Goal: Navigation & Orientation: Find specific page/section

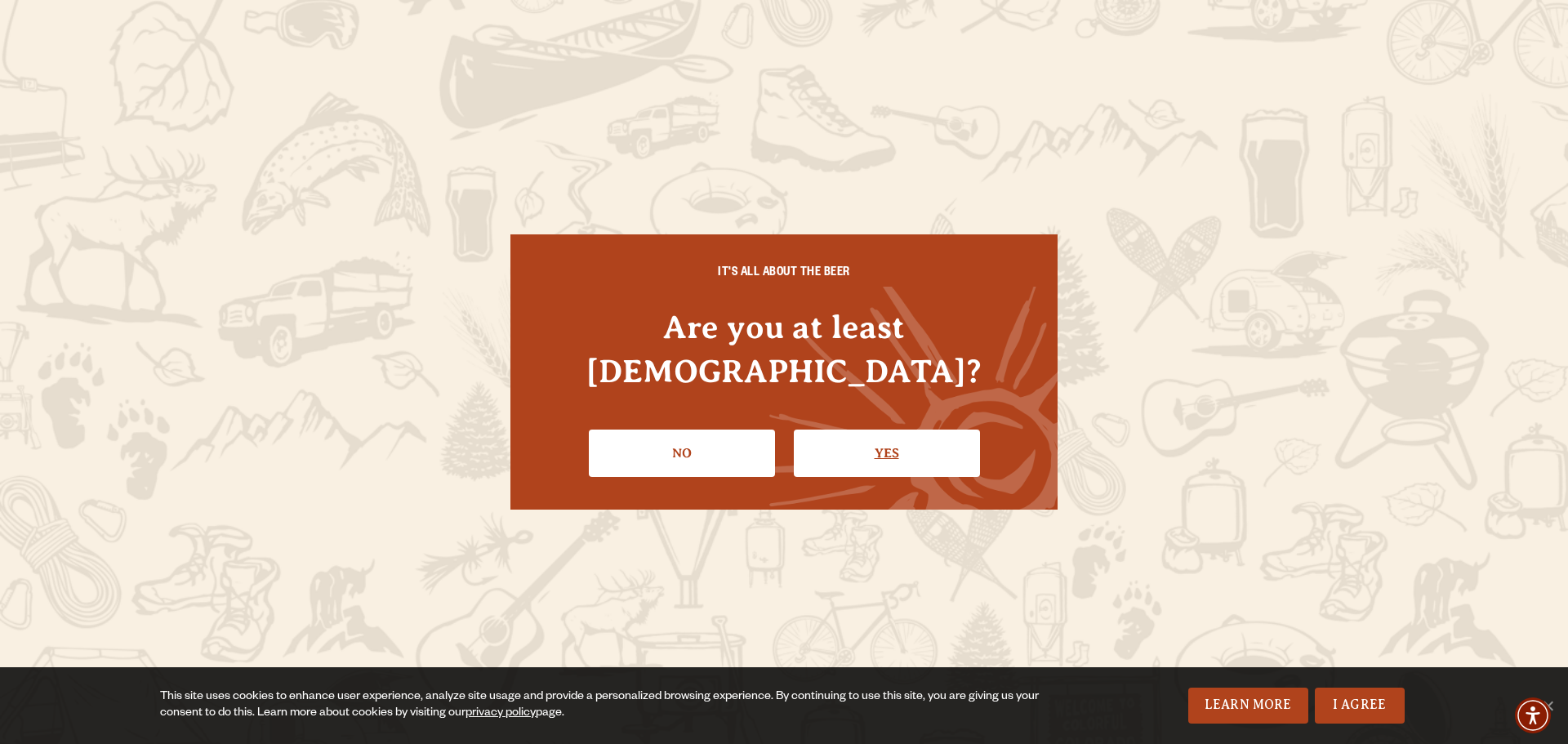
click at [893, 430] on link "Yes" at bounding box center [886, 453] width 186 height 47
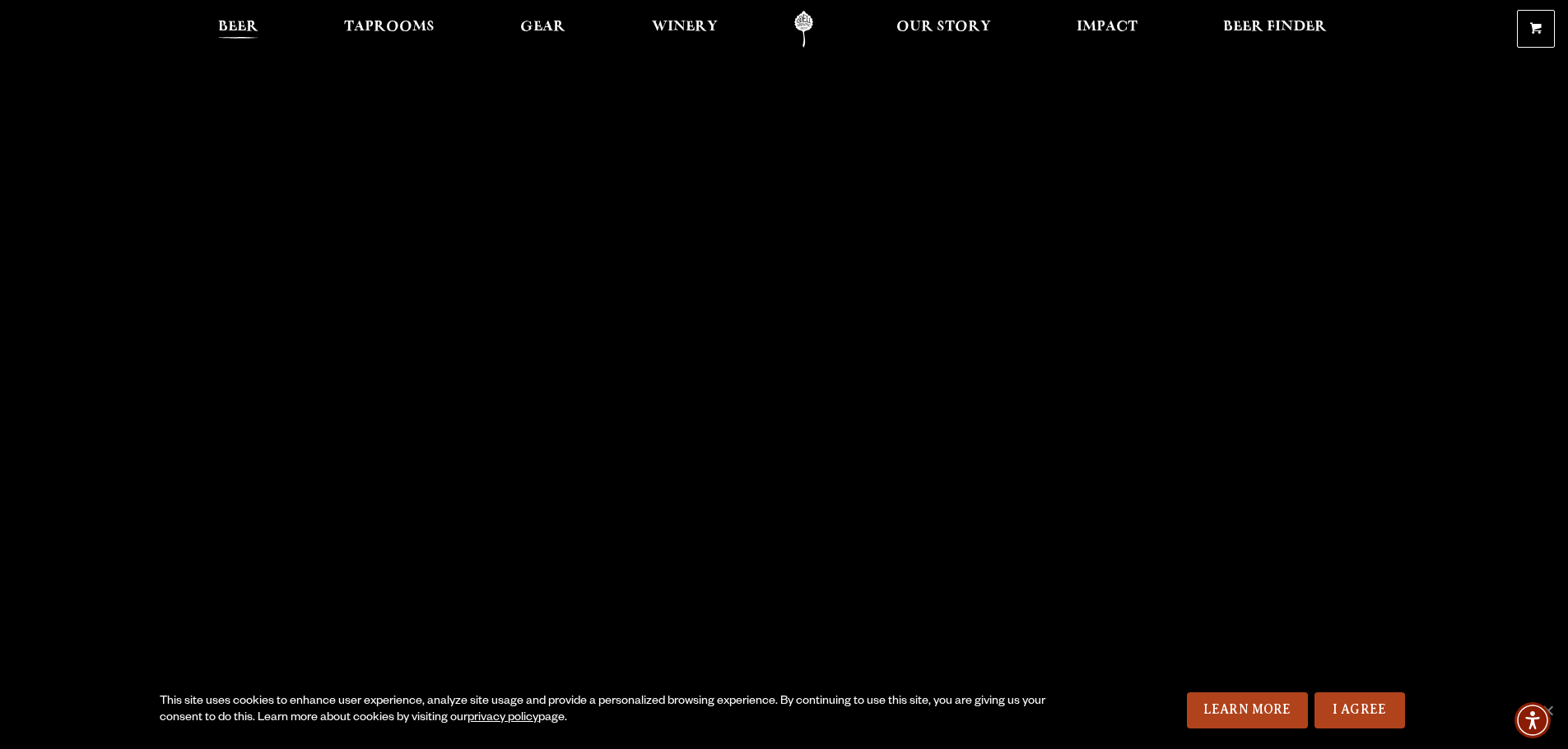
click at [232, 24] on span "Beer" at bounding box center [238, 27] width 40 height 13
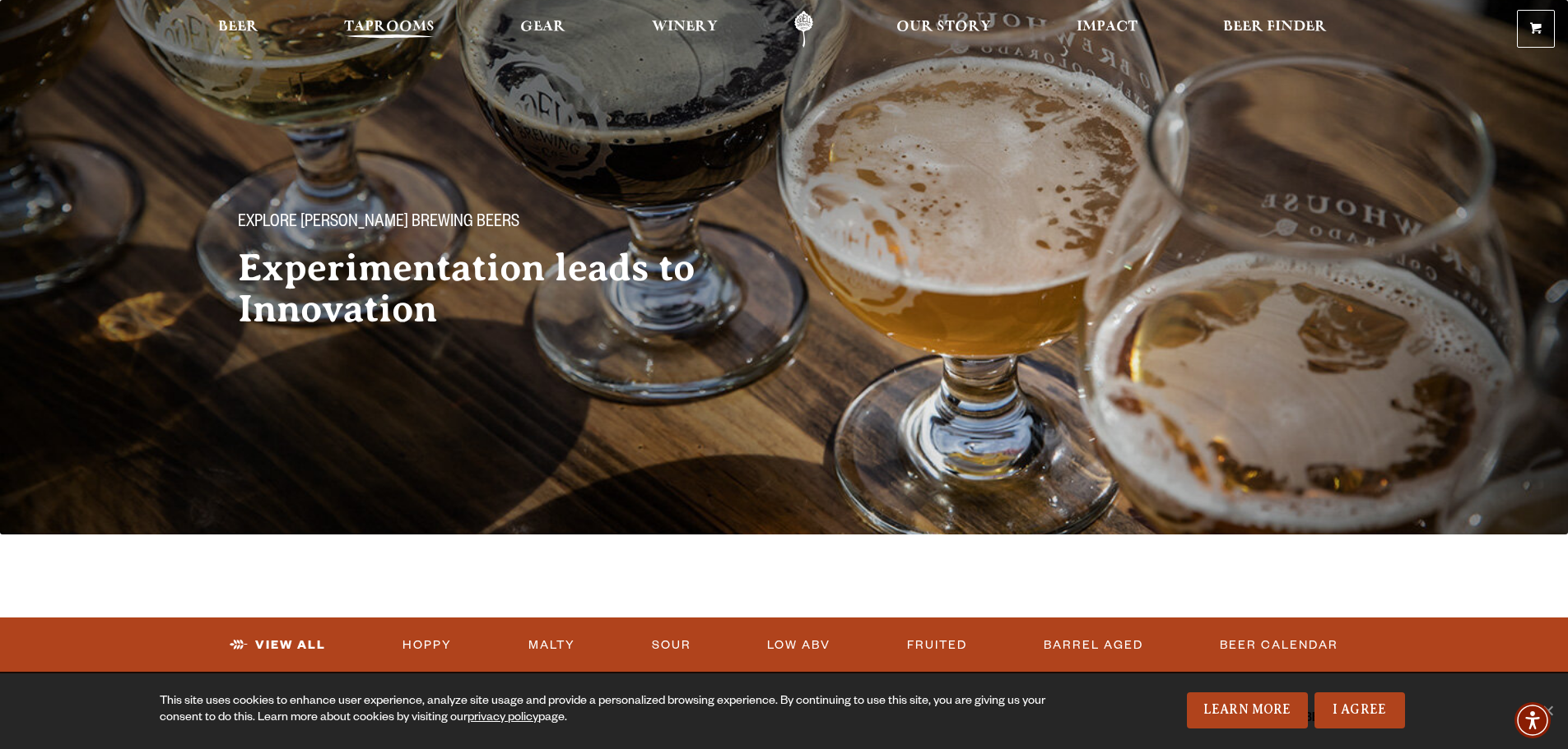
click at [398, 16] on link "Taprooms" at bounding box center [389, 29] width 112 height 37
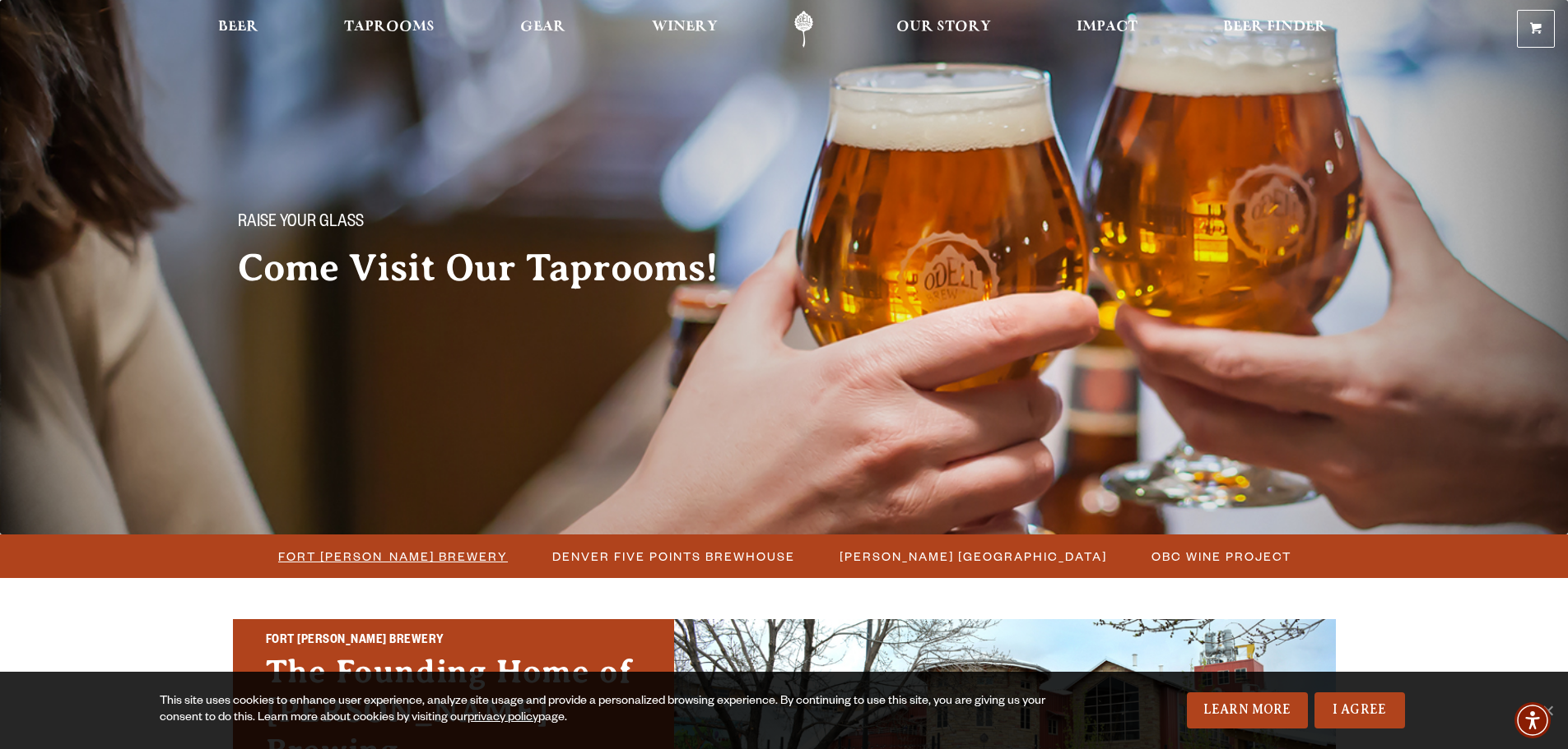
click at [422, 562] on span "Fort Collins Brewery" at bounding box center [393, 556] width 230 height 24
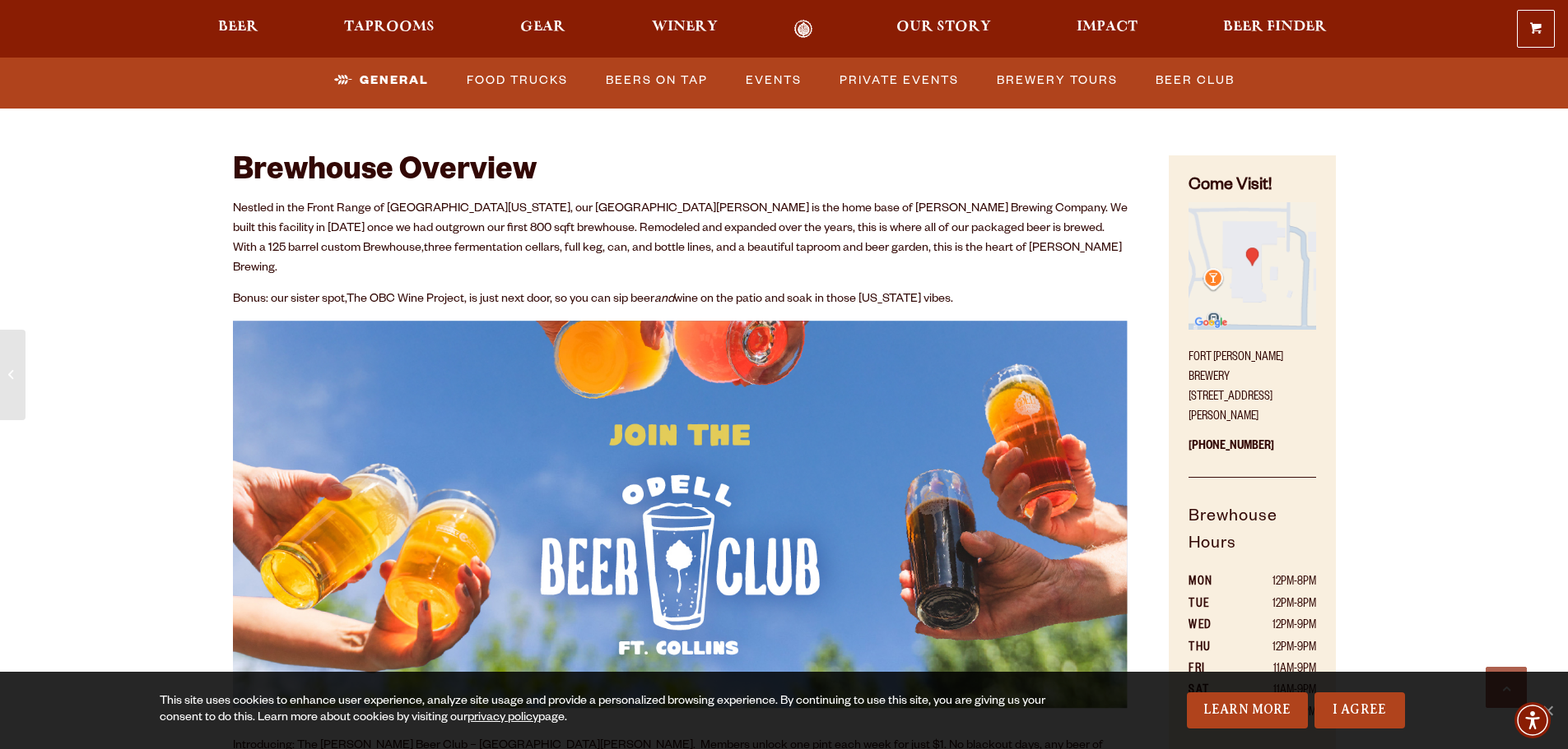
scroll to position [576, 0]
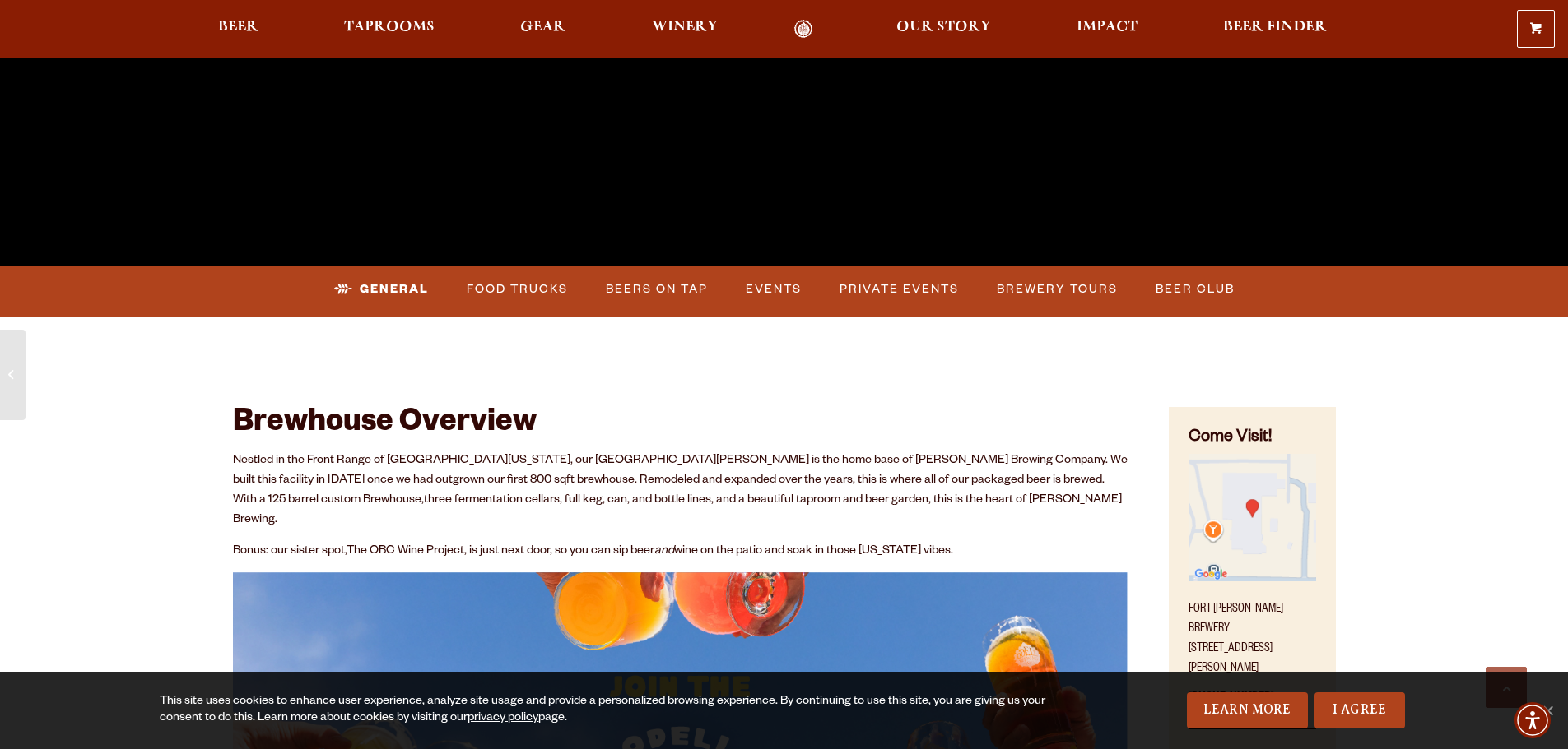
click at [778, 286] on link "Events" at bounding box center [773, 289] width 69 height 38
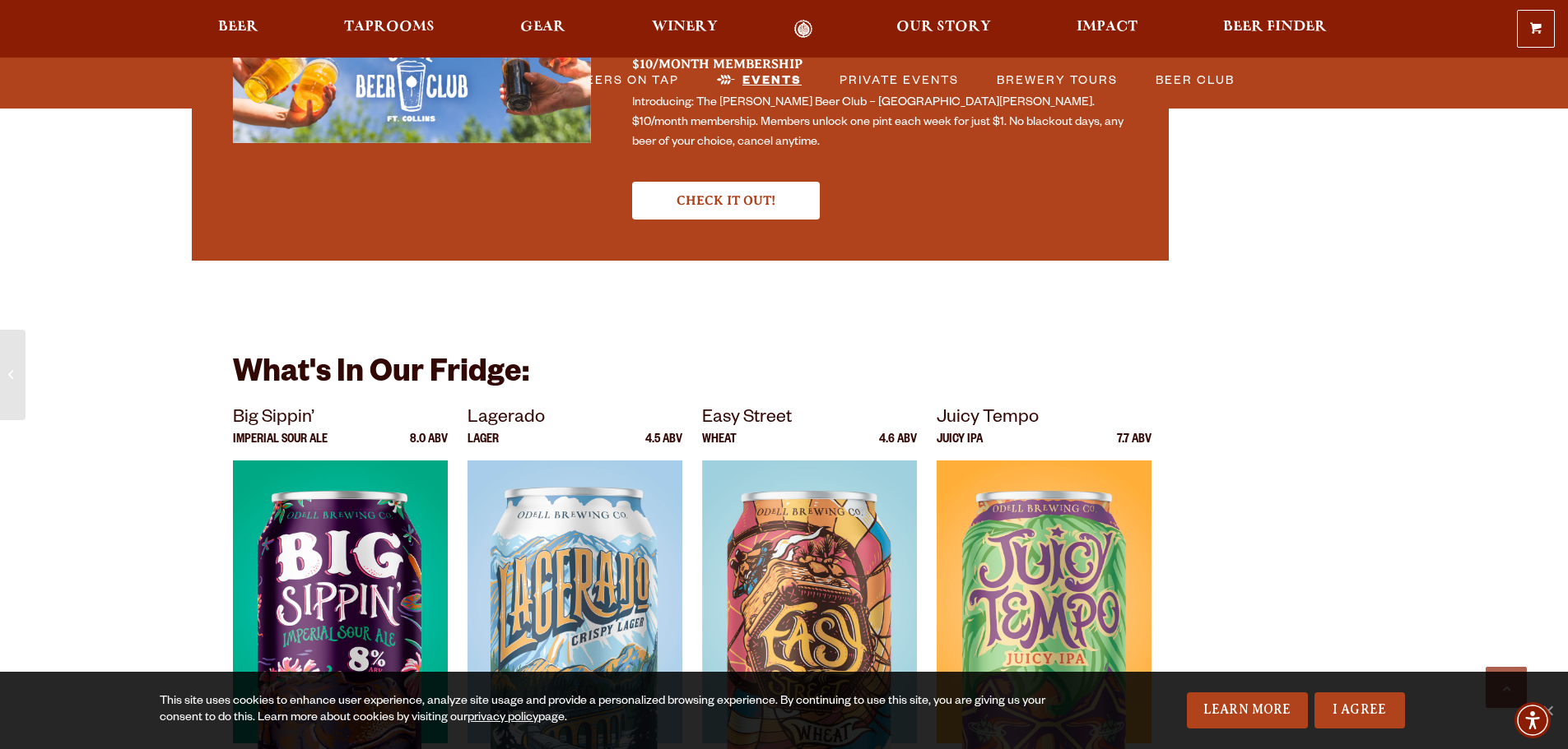
scroll to position [5315, 0]
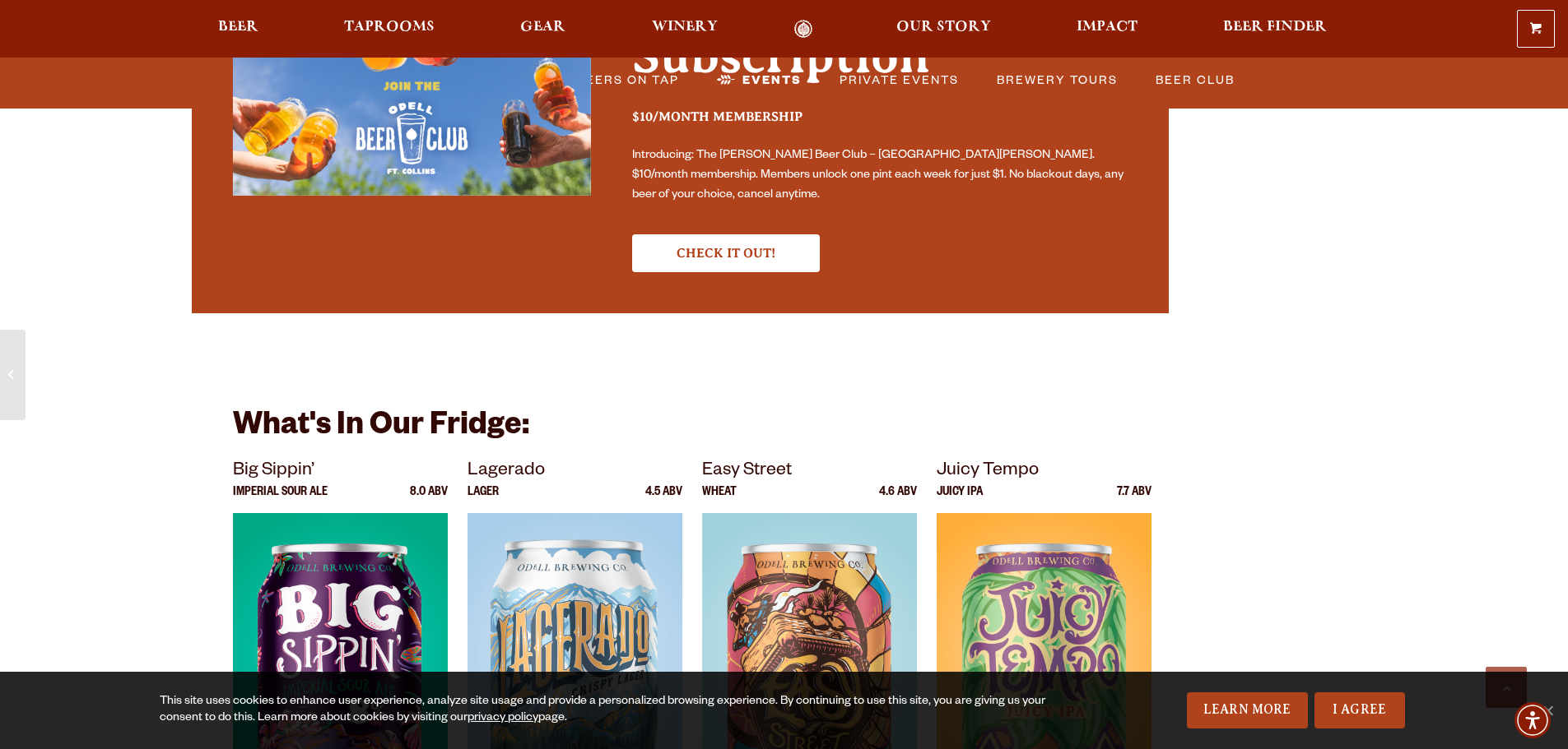
click at [1076, 108] on h3 "$10/month membership" at bounding box center [880, 124] width 497 height 30
click at [1073, 75] on div "Your Best Tasting Subscription $10/month membership Introducing: The Odell Beer…" at bounding box center [859, 123] width 537 height 299
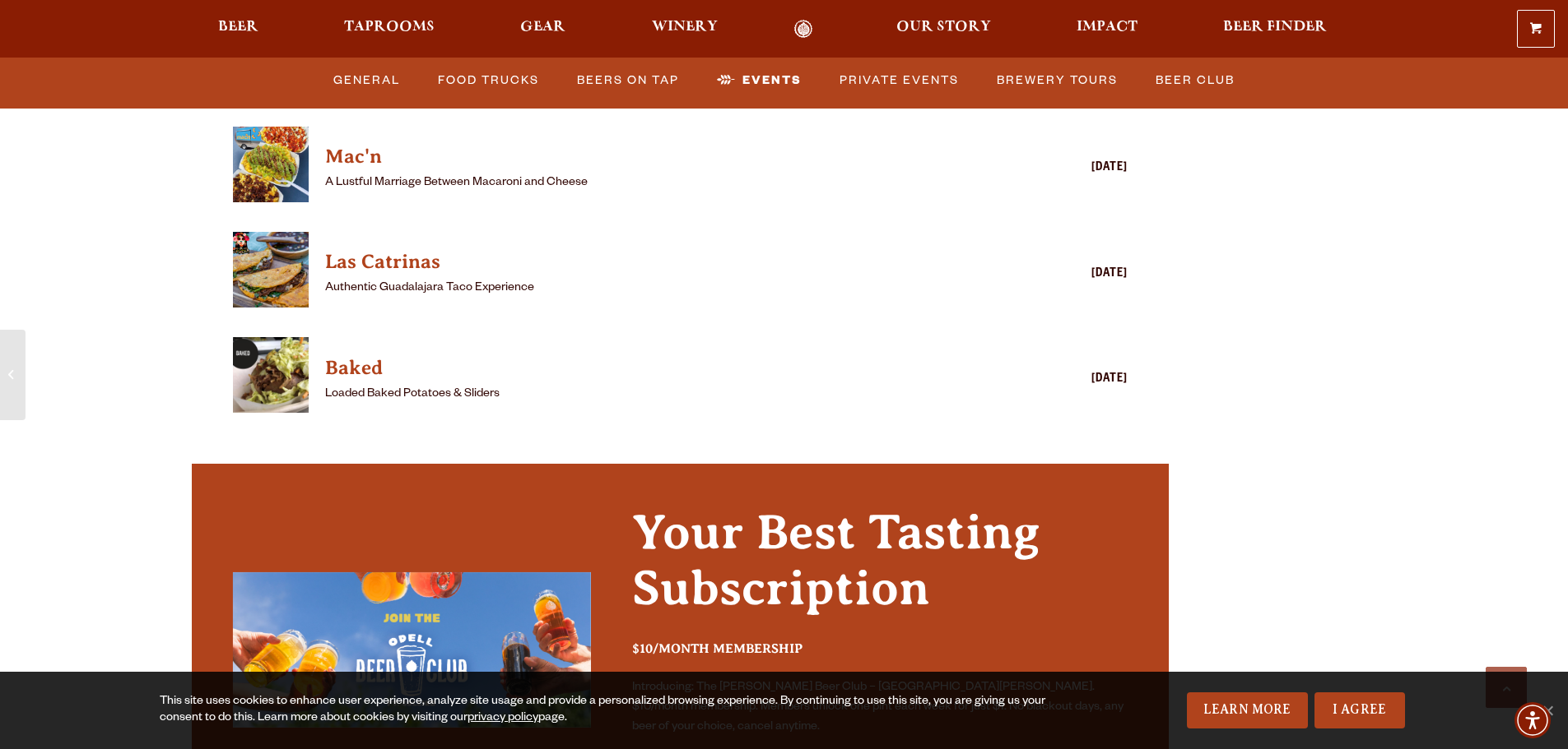
scroll to position [4574, 0]
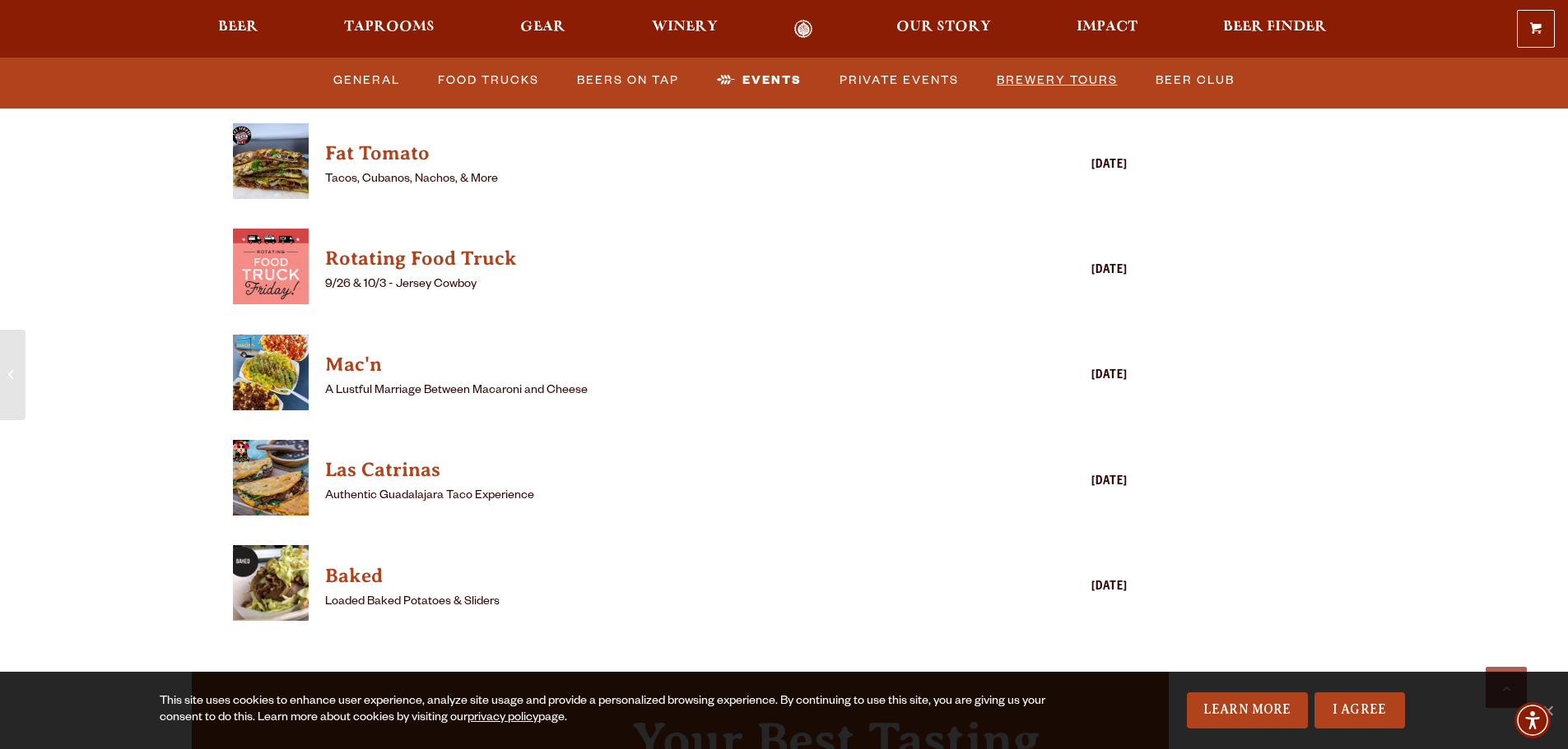
click at [1058, 76] on link "Brewery Tours" at bounding box center [1057, 81] width 134 height 38
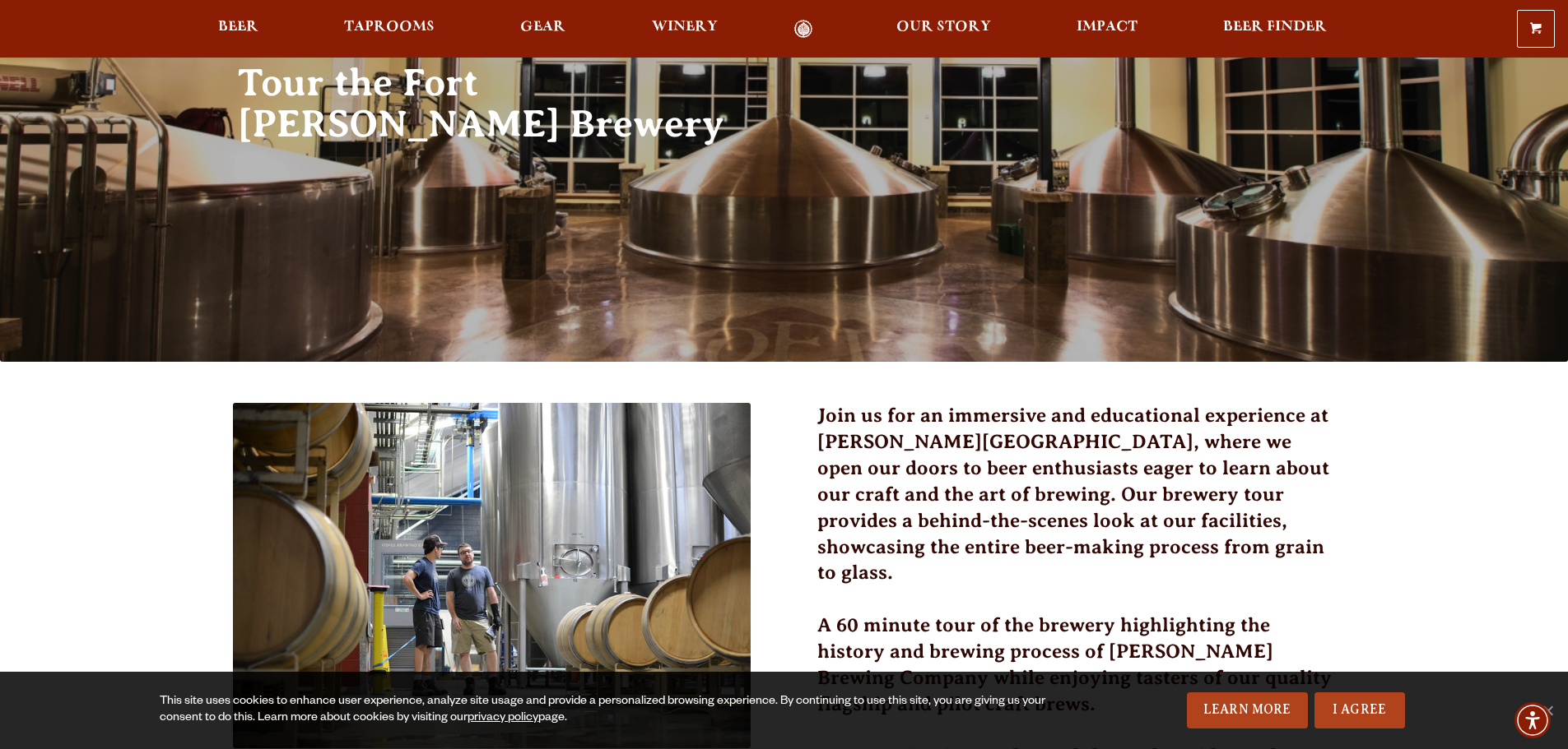
scroll to position [329, 0]
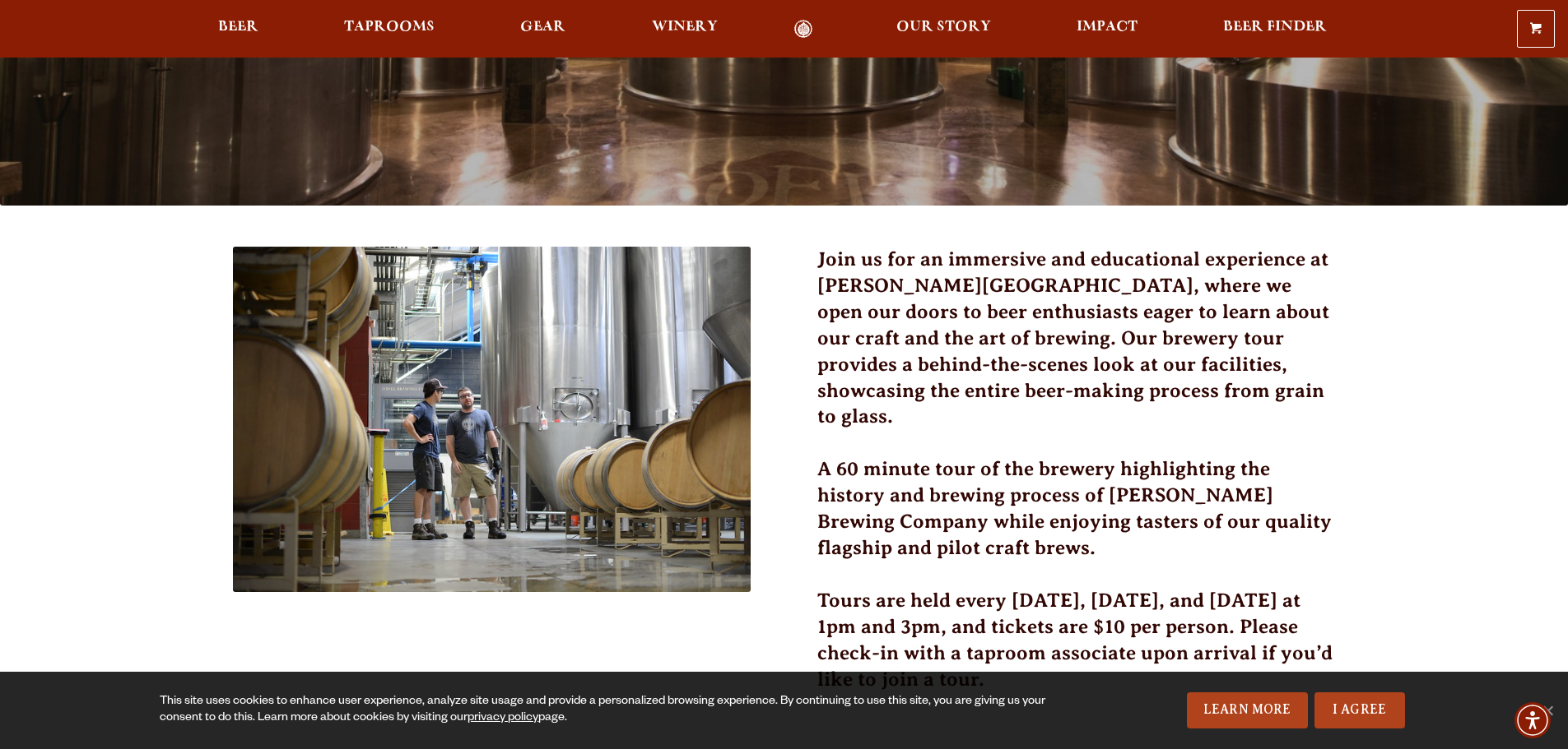
click at [1058, 298] on h3 "Join us for an immersive and educational experience at [PERSON_NAME][GEOGRAPHIC…" at bounding box center [1076, 348] width 518 height 203
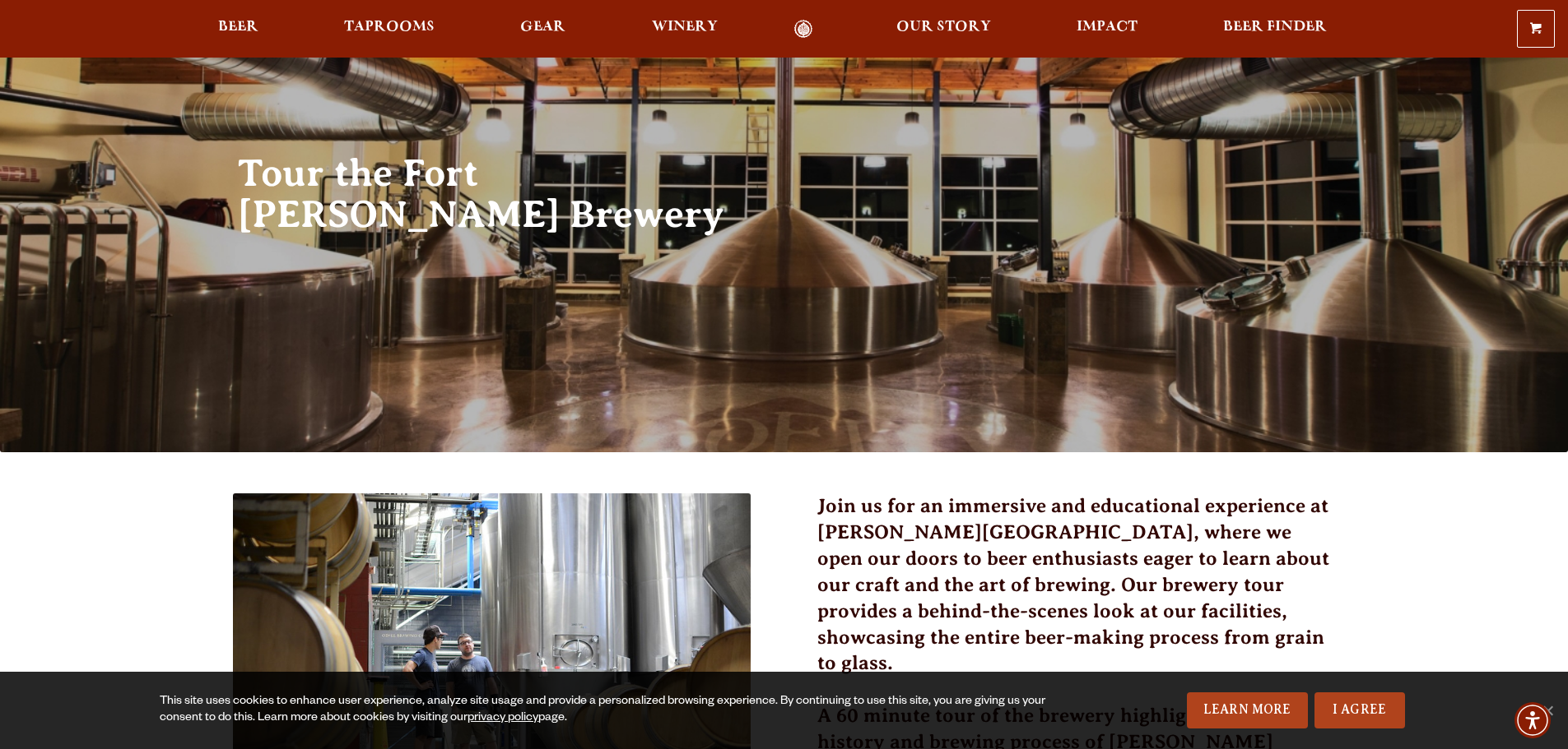
scroll to position [0, 0]
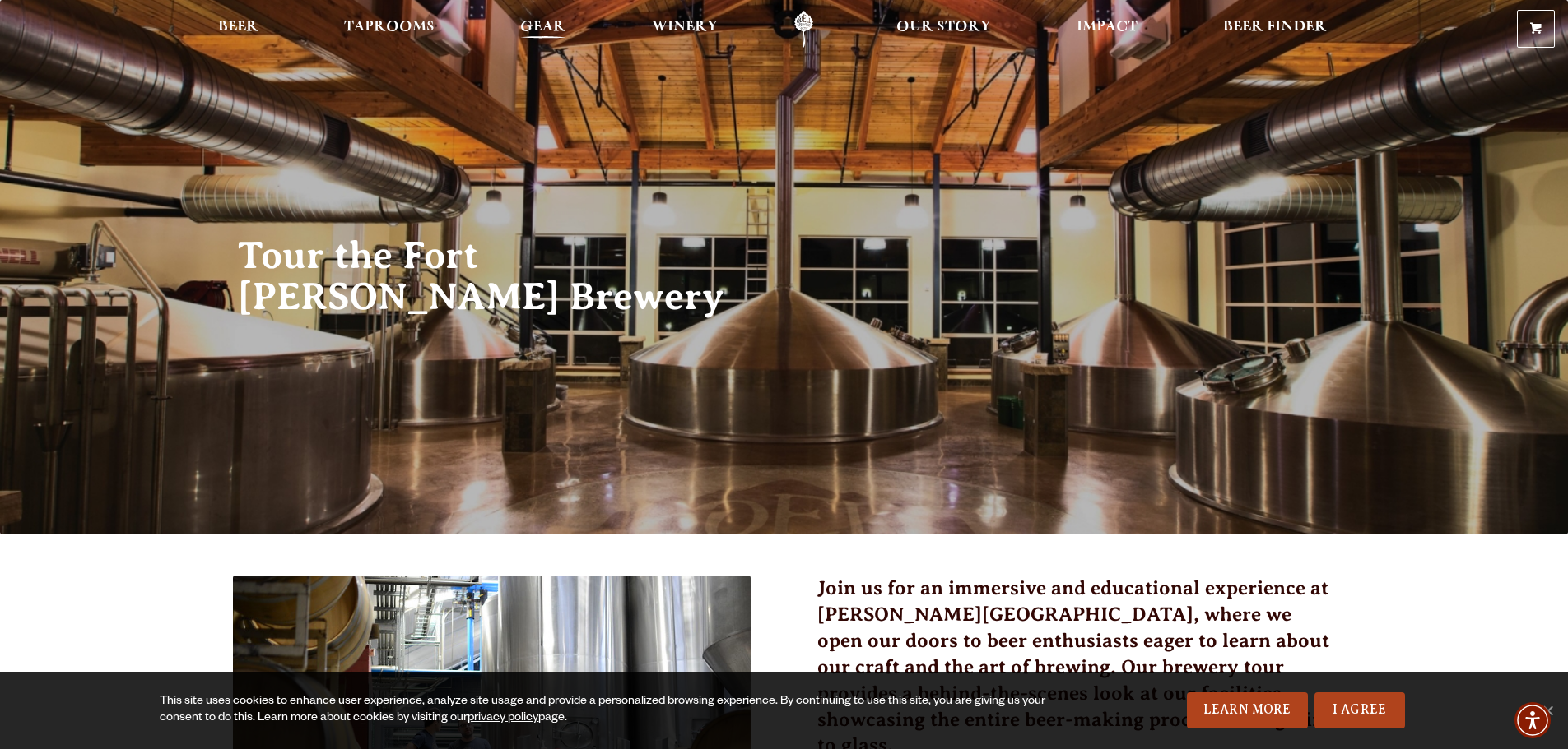
click at [557, 31] on span "Gear" at bounding box center [542, 27] width 45 height 13
click at [666, 21] on span "Winery" at bounding box center [684, 27] width 65 height 13
